Goal: Find specific page/section: Find specific page/section

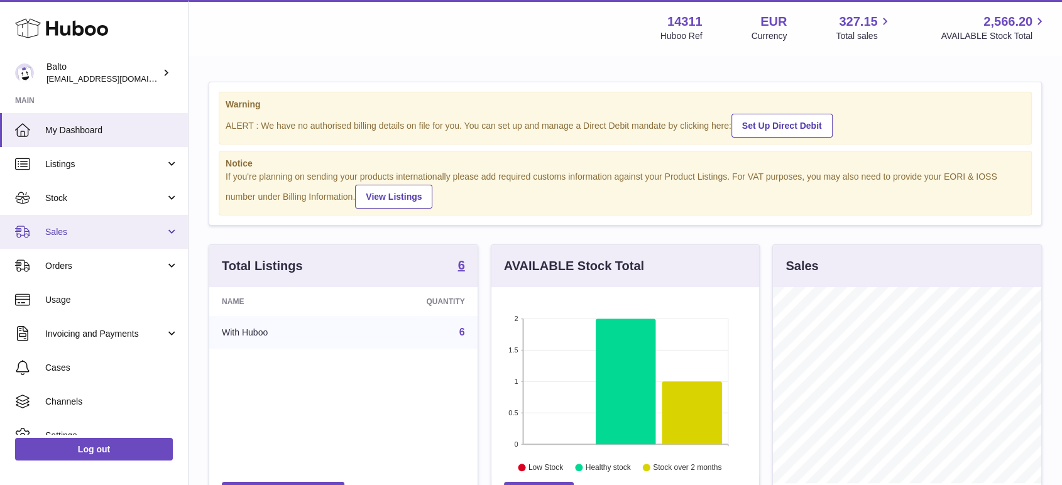
scroll to position [196, 268]
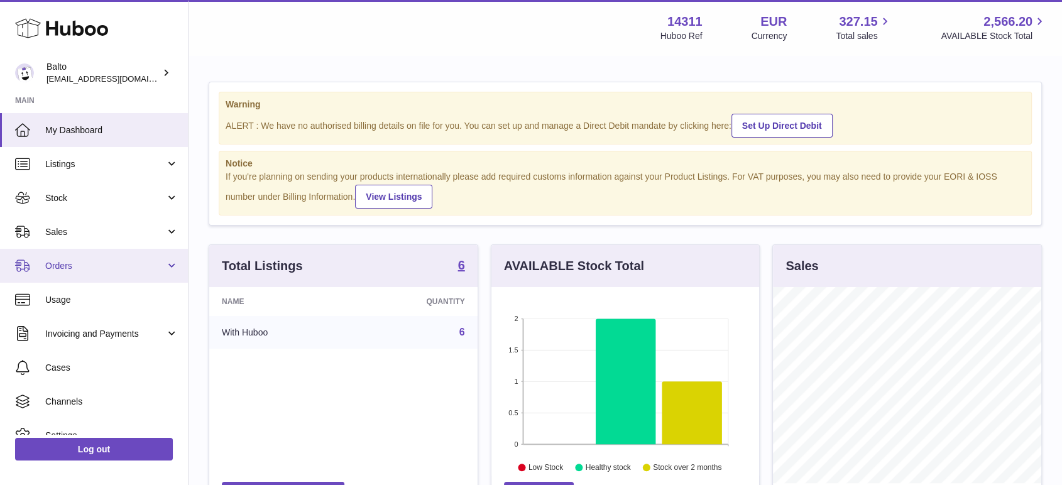
click at [121, 267] on span "Orders" at bounding box center [105, 266] width 120 height 12
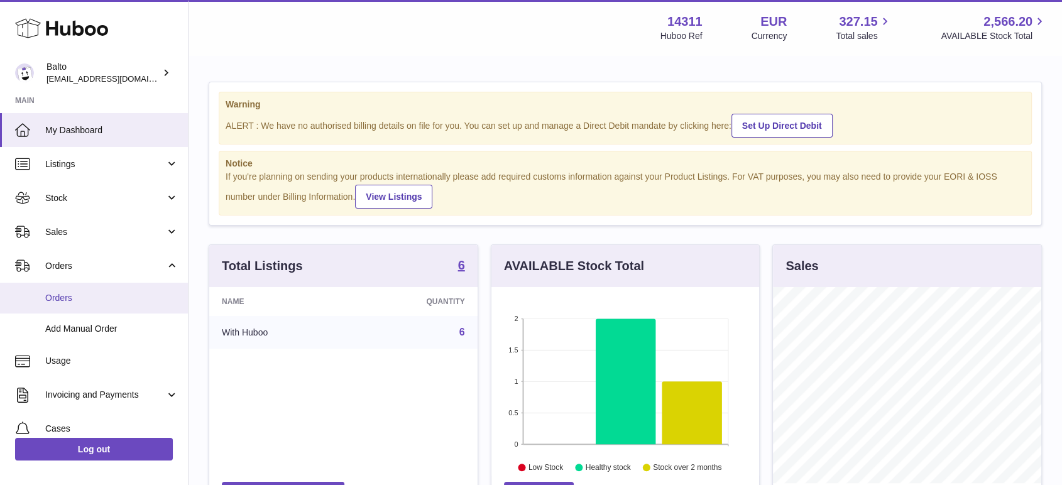
click at [118, 295] on span "Orders" at bounding box center [111, 298] width 133 height 12
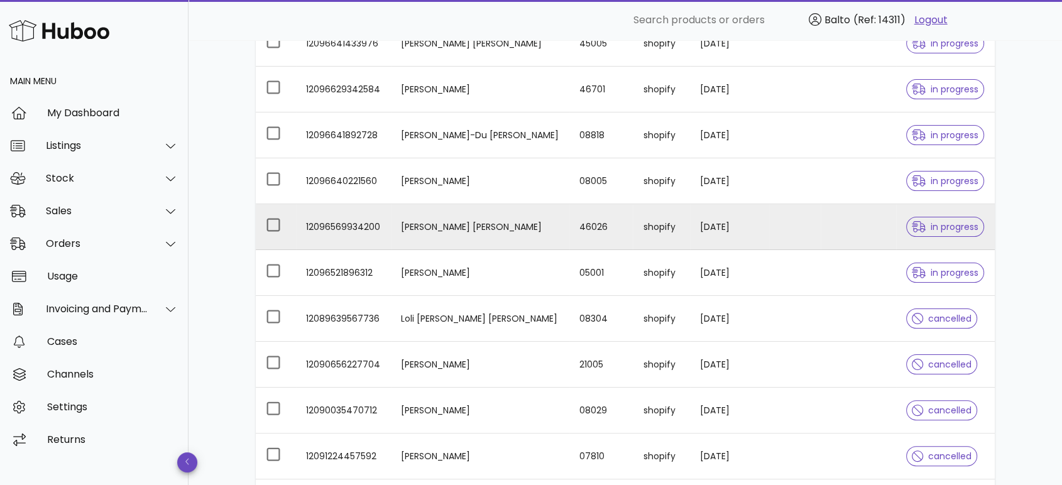
scroll to position [279, 0]
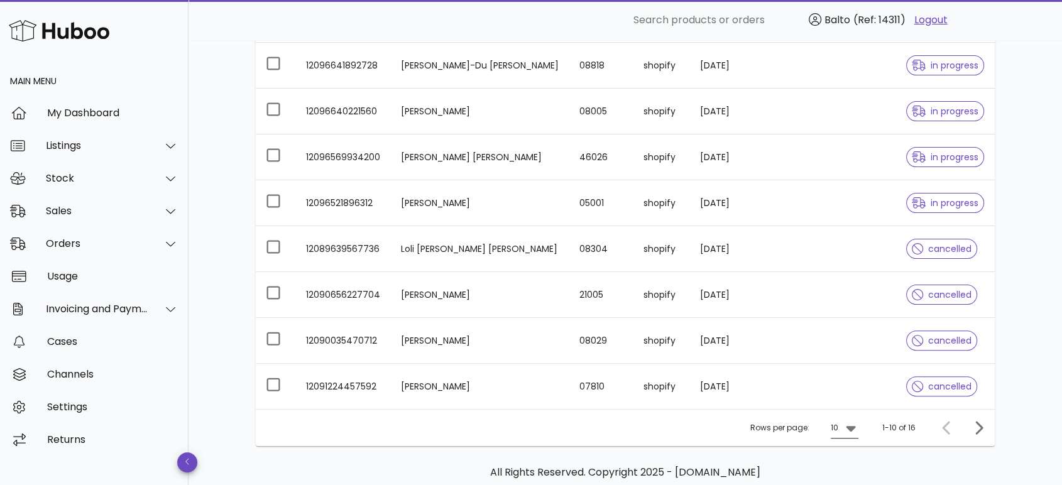
click at [843, 431] on div at bounding box center [850, 428] width 18 height 15
click at [855, 454] on div "50" at bounding box center [848, 457] width 13 height 12
